Goal: Information Seeking & Learning: Find specific fact

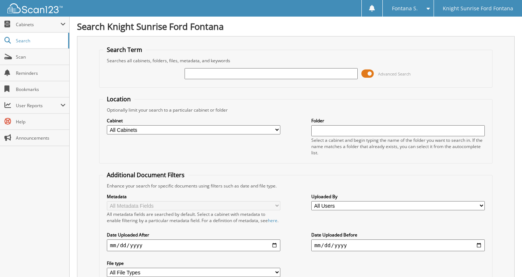
click at [254, 74] on input "text" at bounding box center [271, 73] width 173 height 11
type input "633449"
click at [258, 71] on input "633449" at bounding box center [271, 73] width 173 height 11
type input "6"
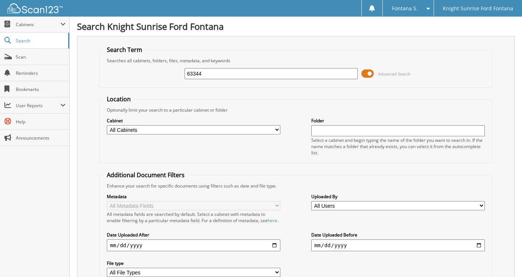
type input "633449"
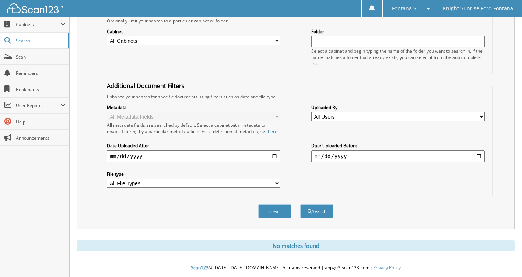
scroll to position [96, 0]
click at [323, 210] on button "Search" at bounding box center [316, 212] width 33 height 14
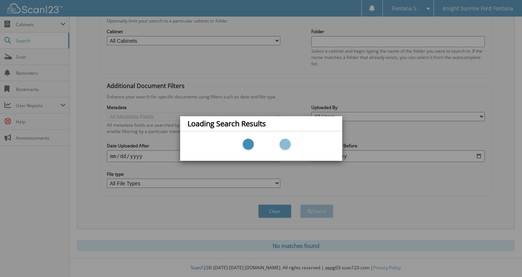
click at [419, 193] on div "Loading Search Results" at bounding box center [261, 138] width 522 height 277
